Goal: Transaction & Acquisition: Book appointment/travel/reservation

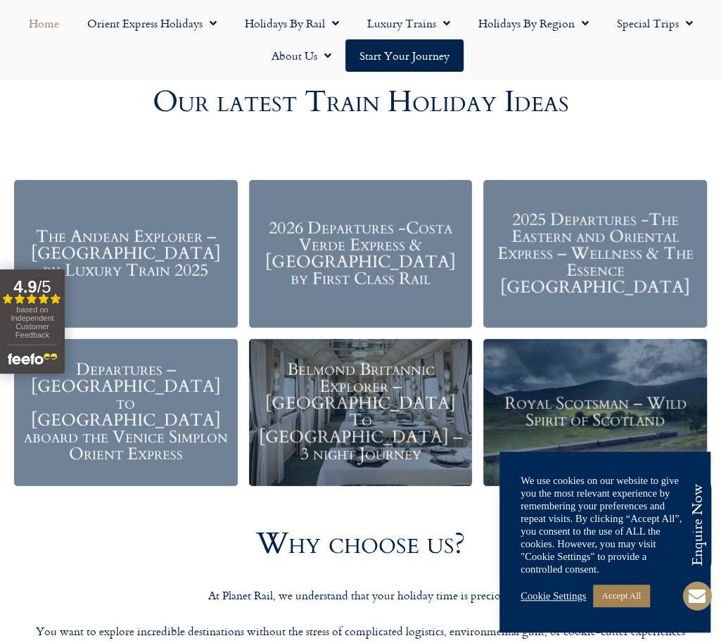
scroll to position [1548, 0]
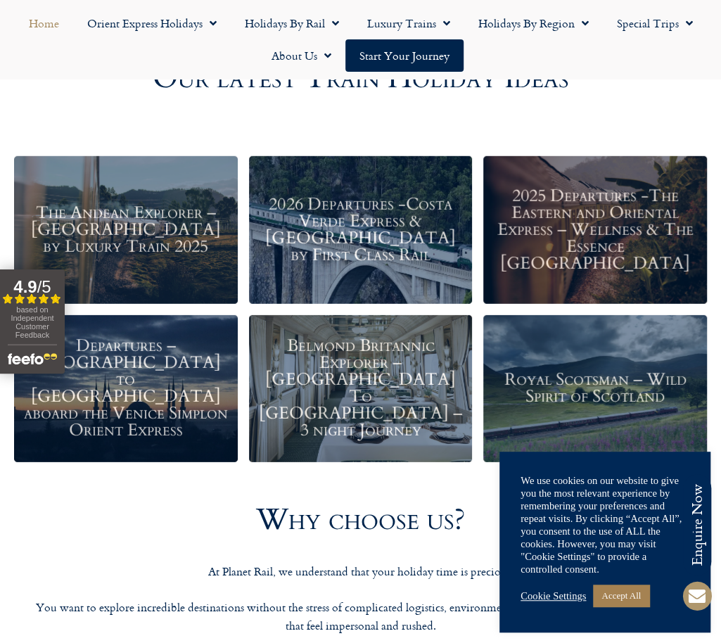
click at [391, 395] on h3 "Belmond Britannic Explorer – [GEOGRAPHIC_DATA] To [GEOGRAPHIC_DATA] – 3 night J…" at bounding box center [361, 388] width 210 height 101
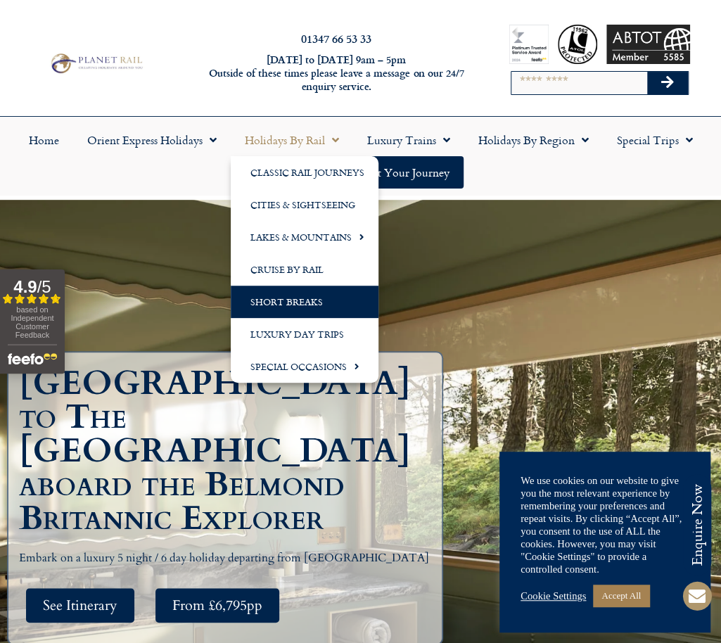
click at [295, 305] on link "Short Breaks" at bounding box center [305, 302] width 148 height 32
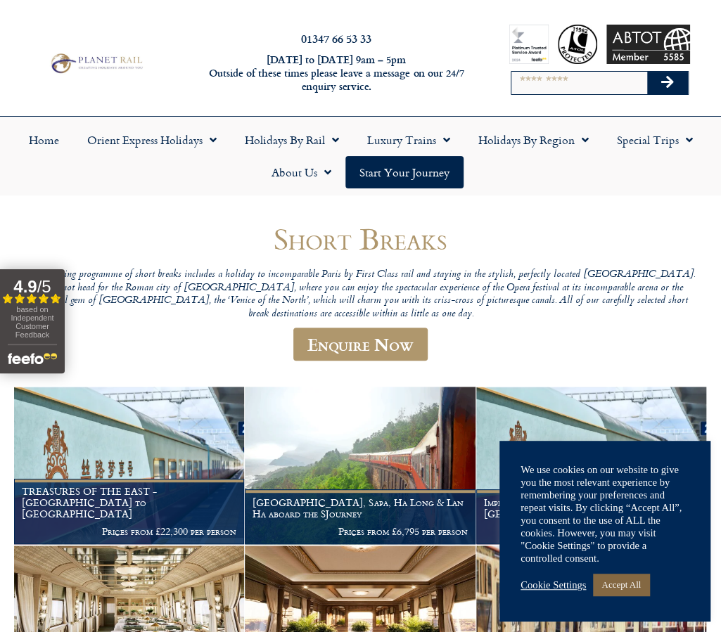
click at [616, 583] on link "Accept All" at bounding box center [621, 585] width 56 height 22
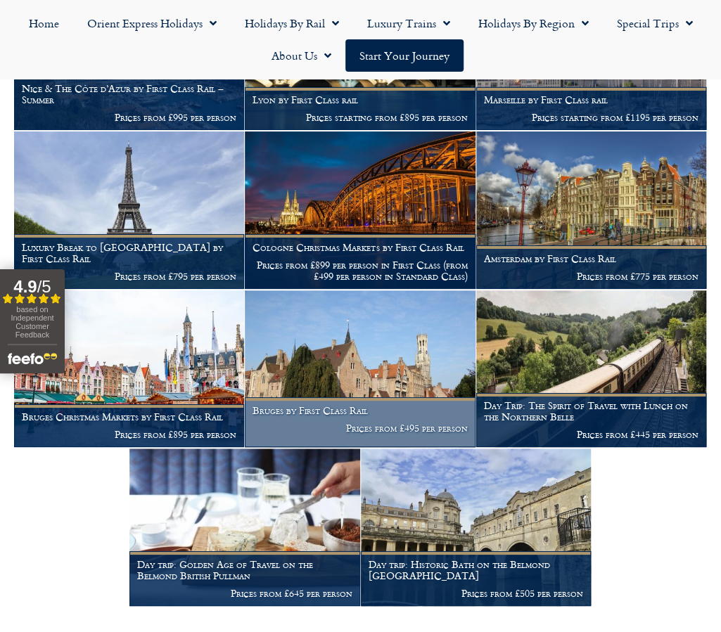
scroll to position [1829, 0]
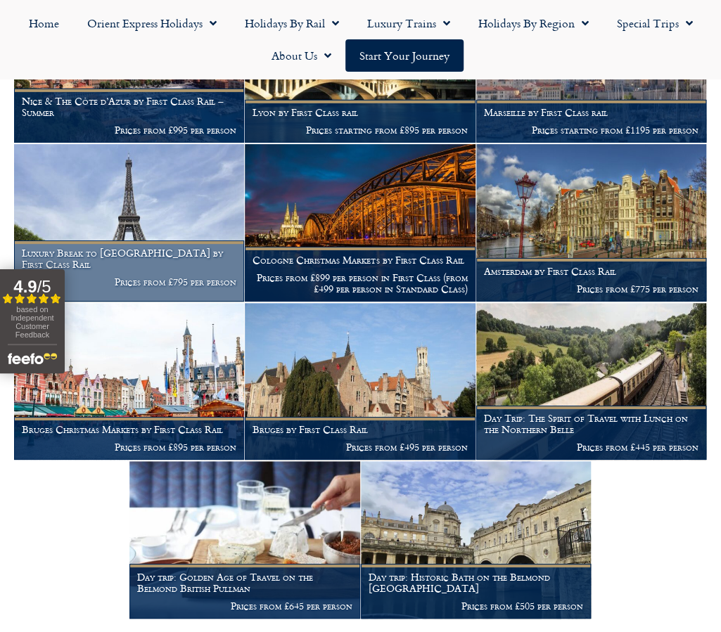
click at [141, 255] on img at bounding box center [129, 223] width 230 height 158
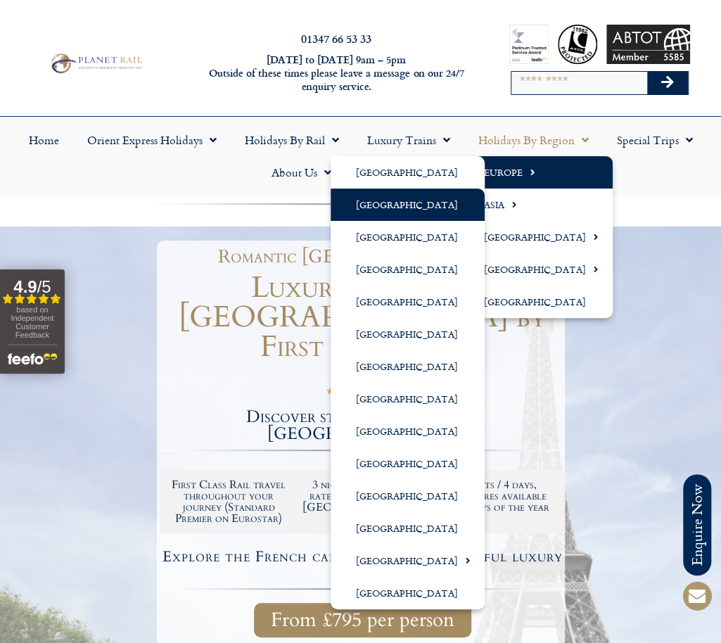
click at [399, 212] on link "[GEOGRAPHIC_DATA]" at bounding box center [408, 205] width 154 height 32
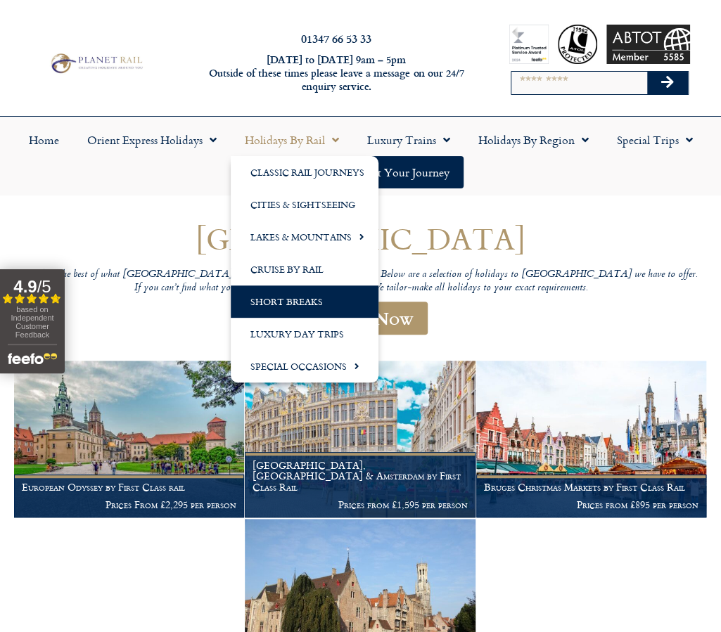
click at [293, 300] on link "Short Breaks" at bounding box center [305, 302] width 148 height 32
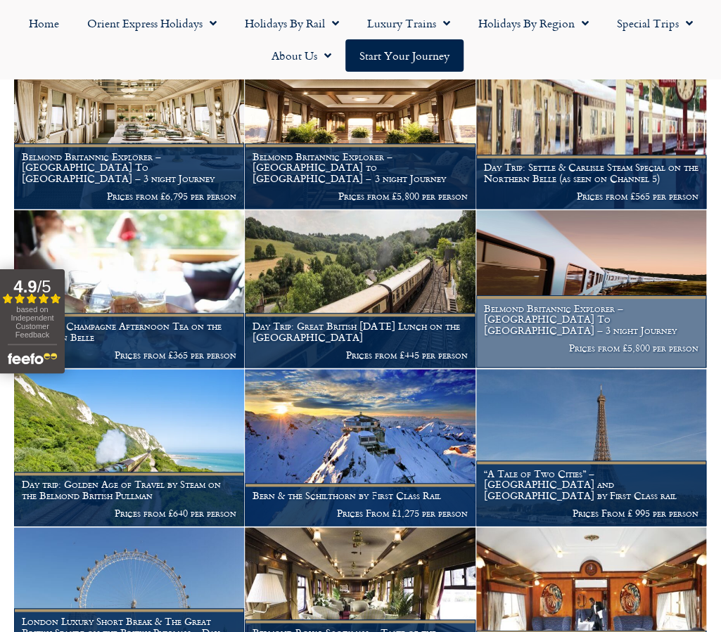
scroll to position [492, 0]
